Goal: Task Accomplishment & Management: Use online tool/utility

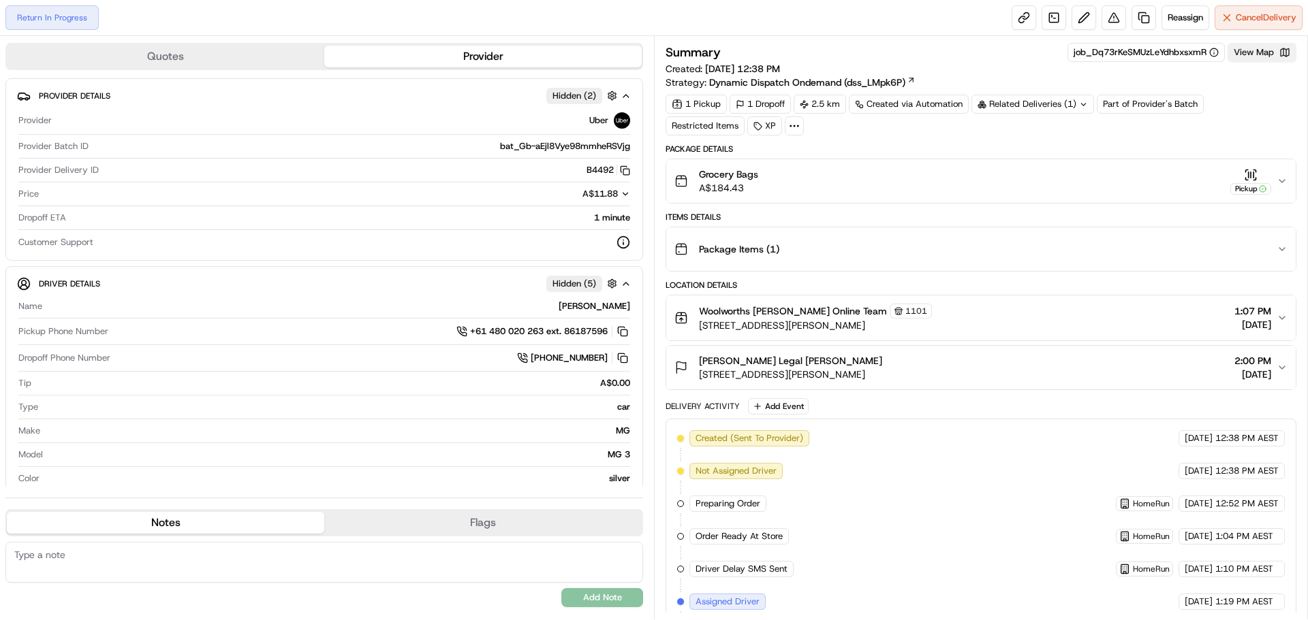
click at [1268, 59] on button "View Map" at bounding box center [1261, 52] width 69 height 19
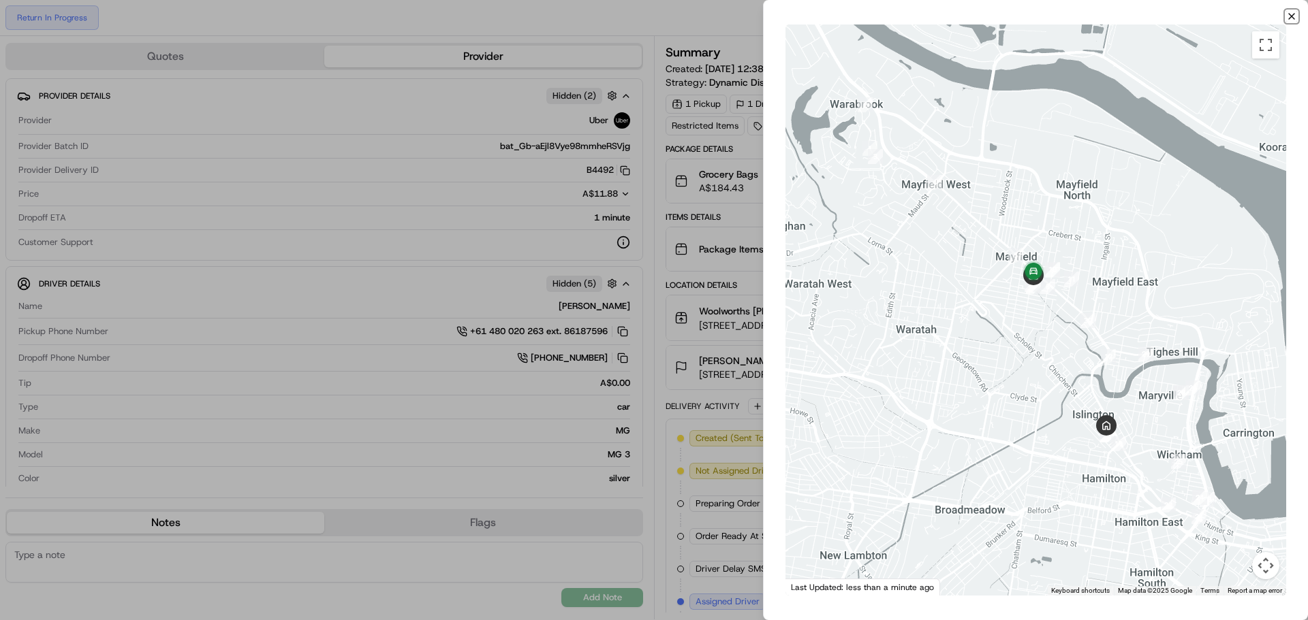
click at [1290, 18] on icon "button" at bounding box center [1291, 16] width 11 height 11
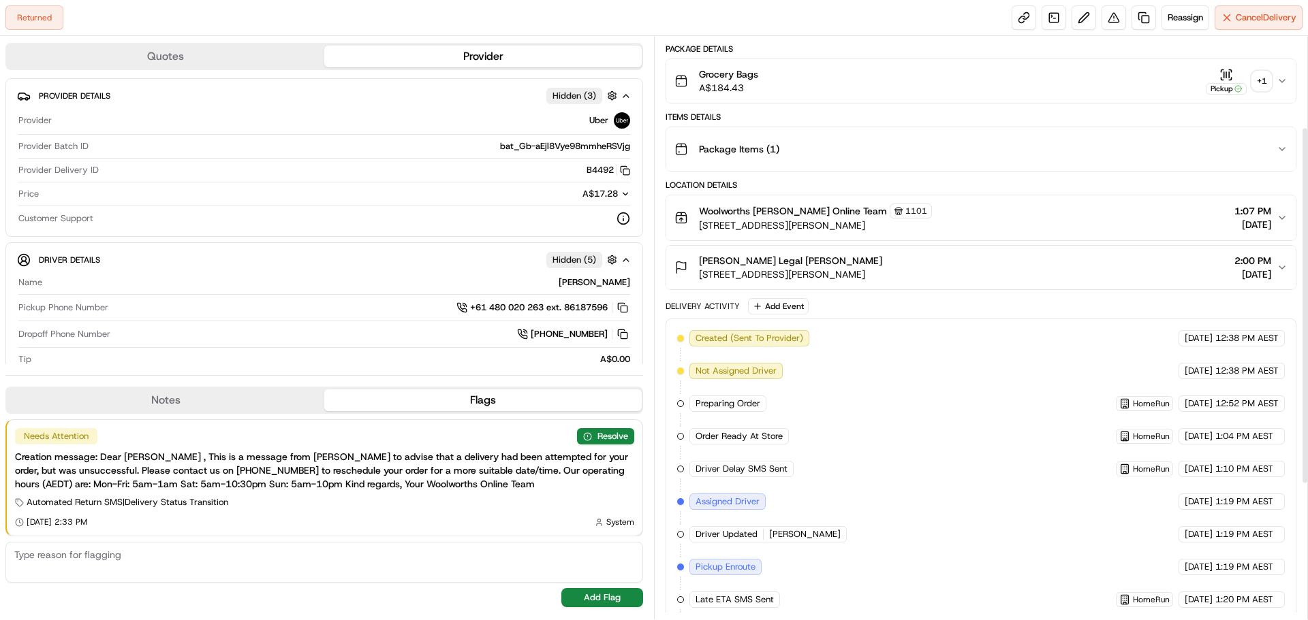
scroll to position [50, 0]
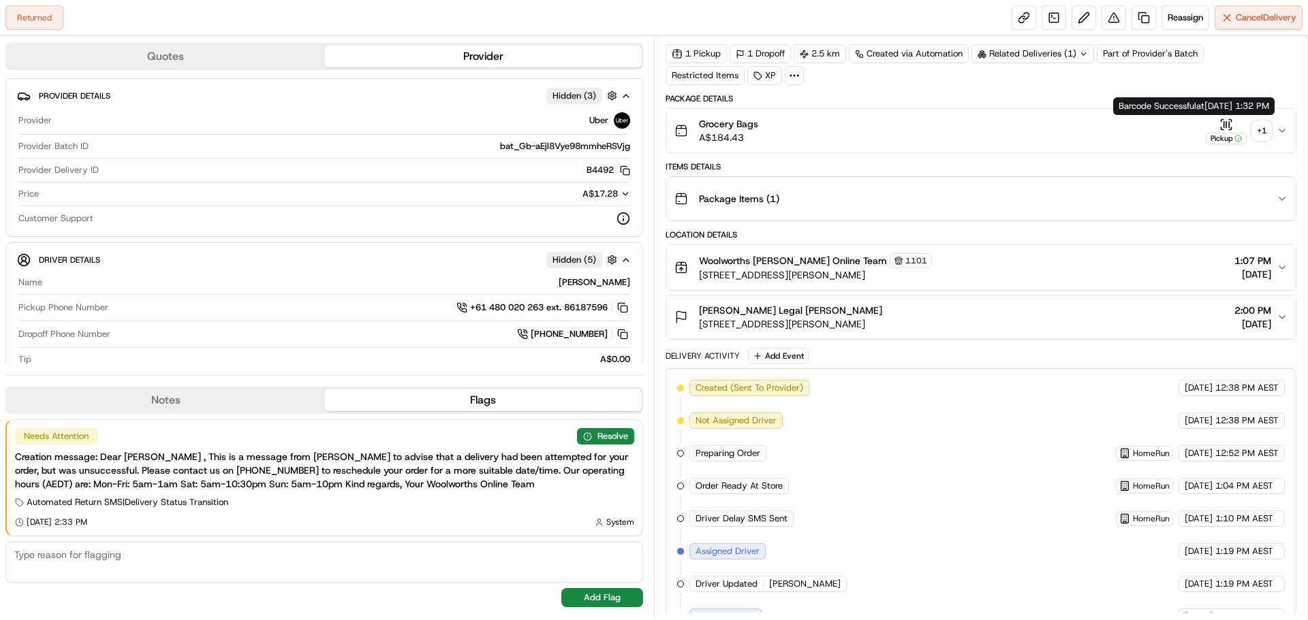
click at [1231, 127] on icon "button" at bounding box center [1226, 125] width 14 height 14
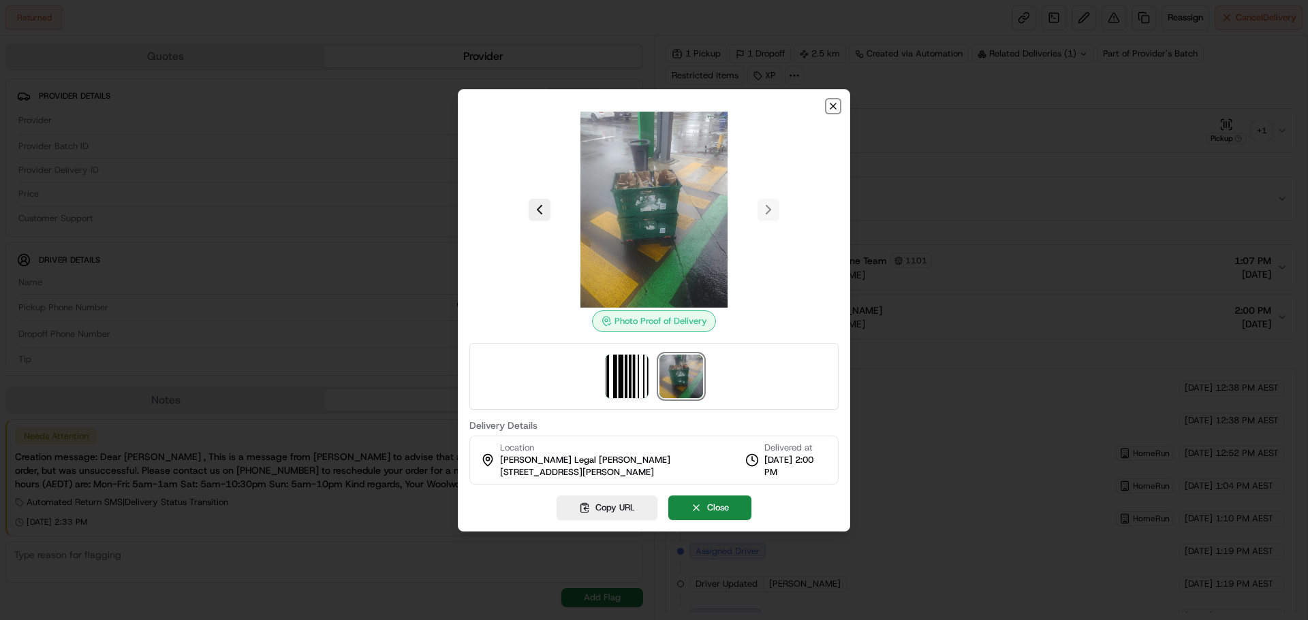
click at [834, 111] on icon "button" at bounding box center [832, 106] width 11 height 11
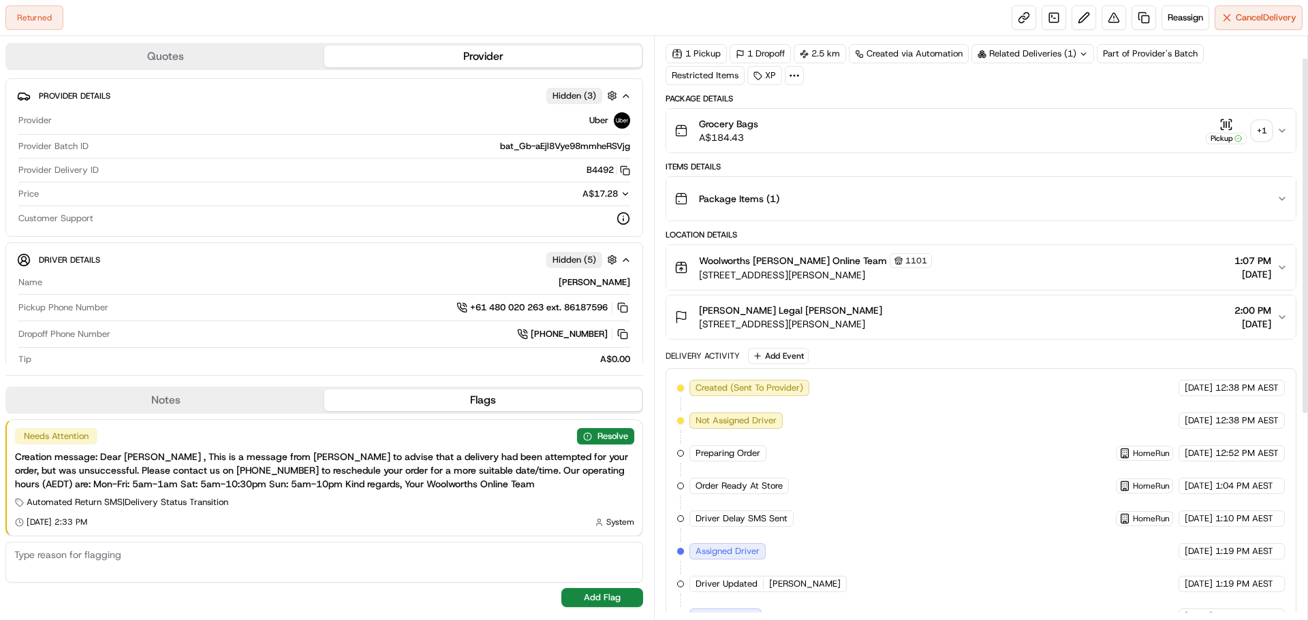
scroll to position [0, 0]
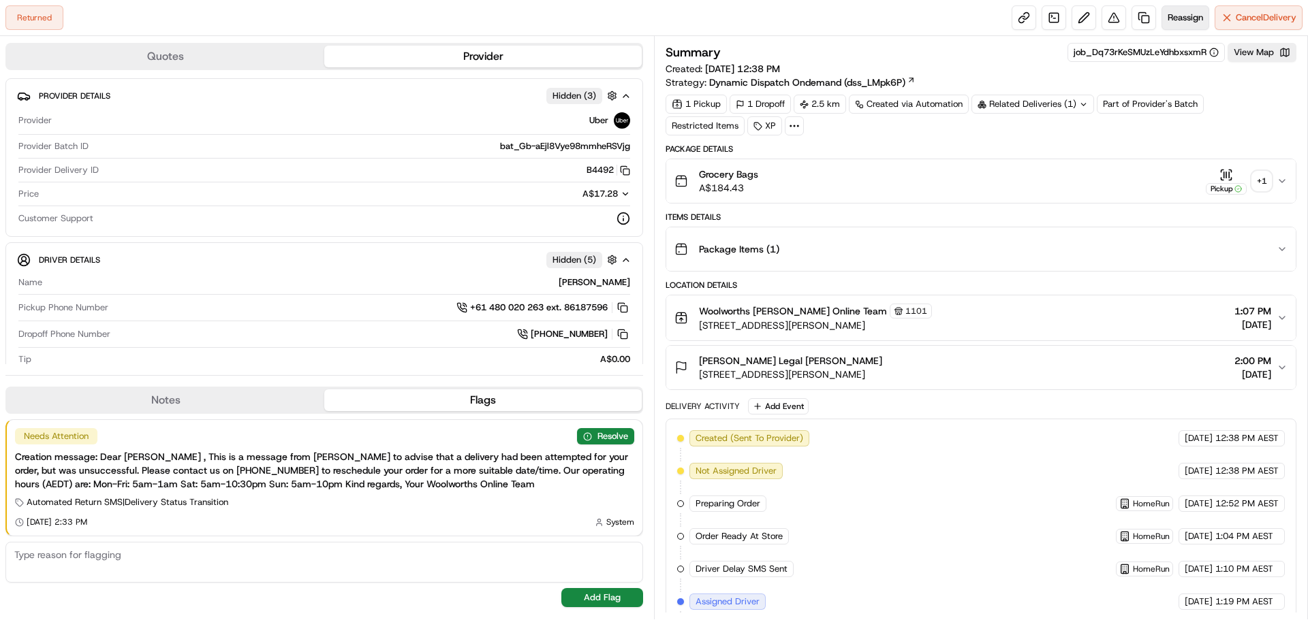
click at [1176, 12] on span "Reassign" at bounding box center [1184, 18] width 35 height 12
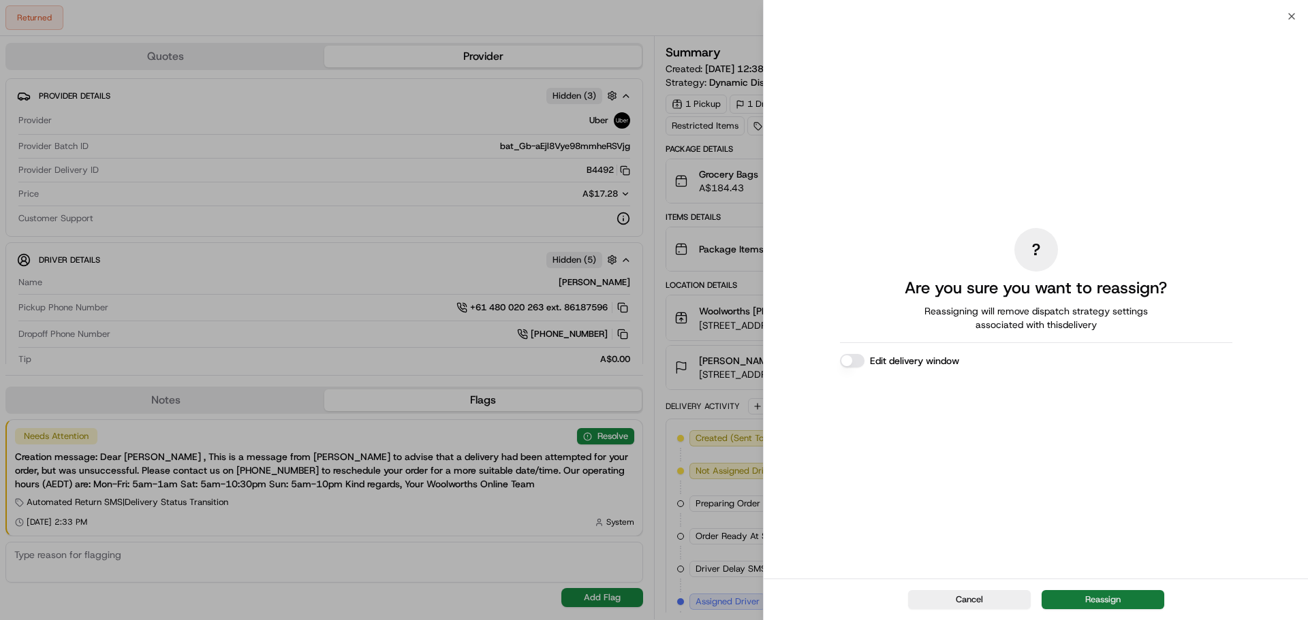
click at [1079, 599] on button "Reassign" at bounding box center [1102, 599] width 123 height 19
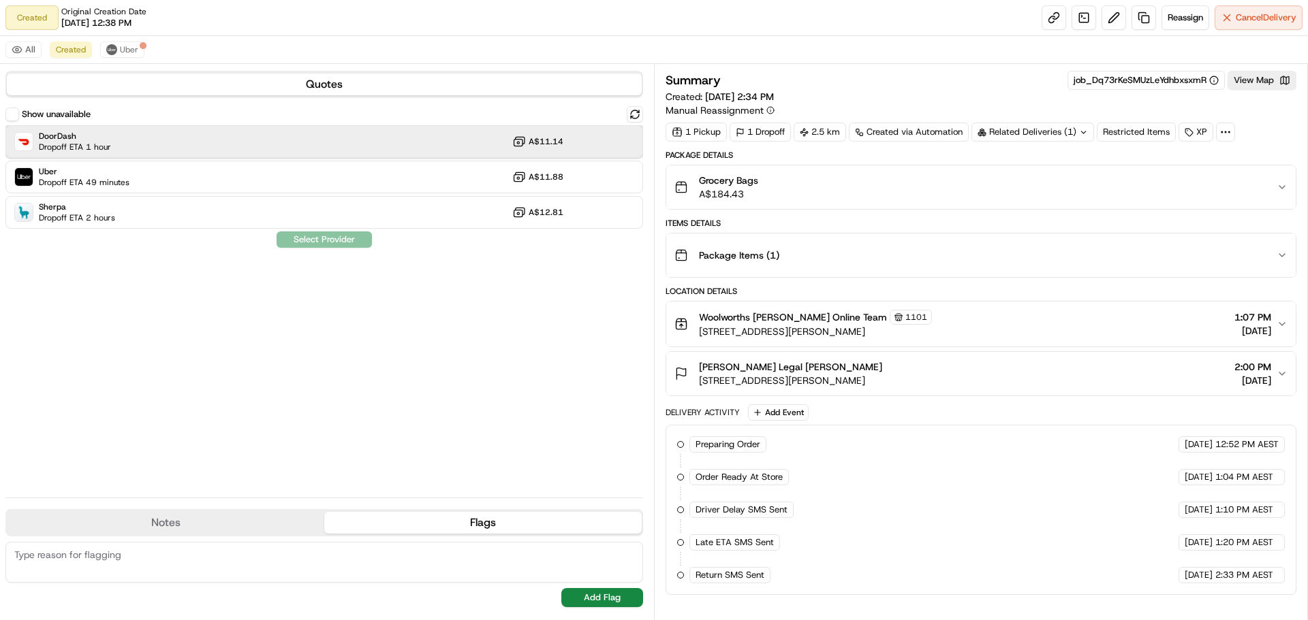
click at [311, 138] on div "DoorDash Dropoff ETA 1 hour A$11.14" at bounding box center [323, 141] width 637 height 33
click at [334, 245] on button "Assign Provider" at bounding box center [324, 240] width 97 height 16
